Goal: Information Seeking & Learning: Learn about a topic

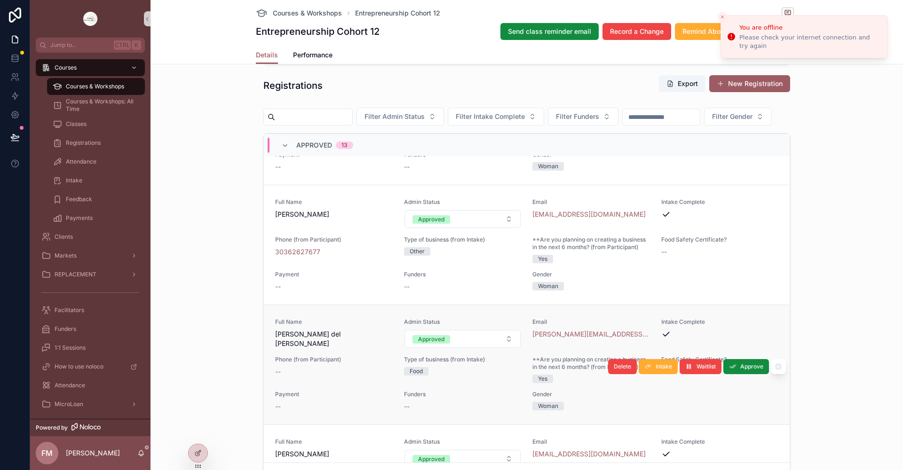
scroll to position [141, 0]
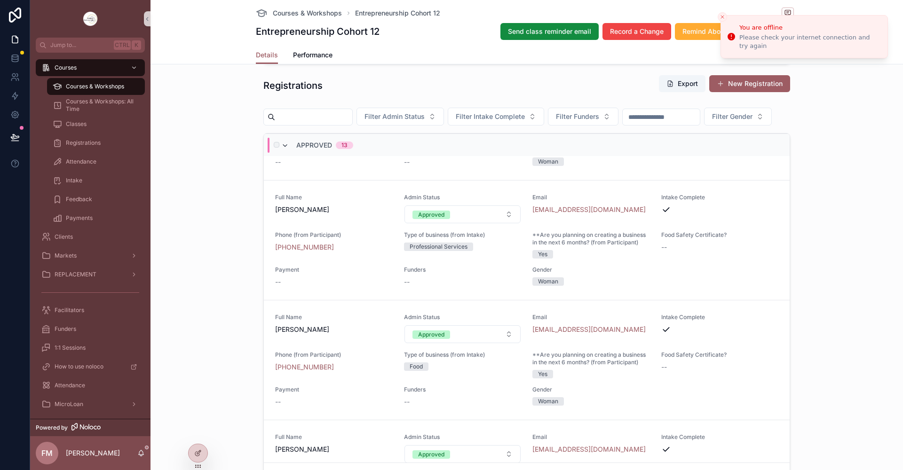
click at [281, 150] on icon "scrollable content" at bounding box center [285, 146] width 8 height 8
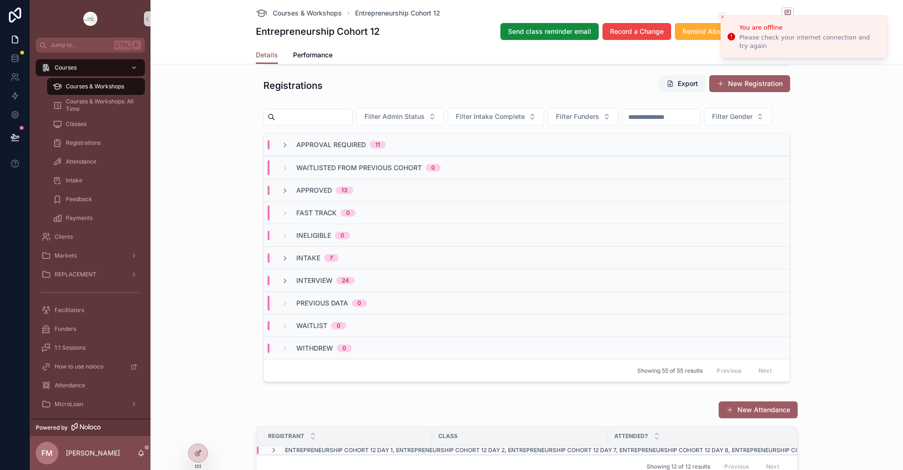
scroll to position [0, 0]
click at [283, 262] on icon "scrollable content" at bounding box center [285, 259] width 8 height 8
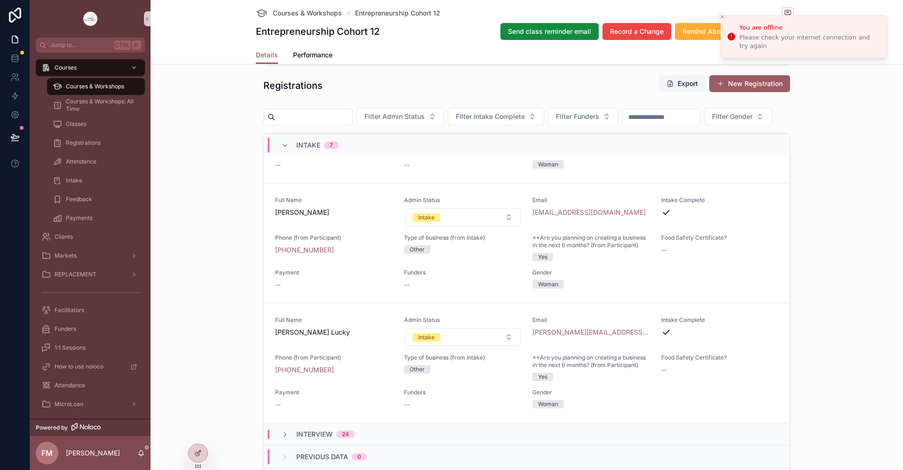
scroll to position [548, 0]
